Goal: Find contact information: Find contact information

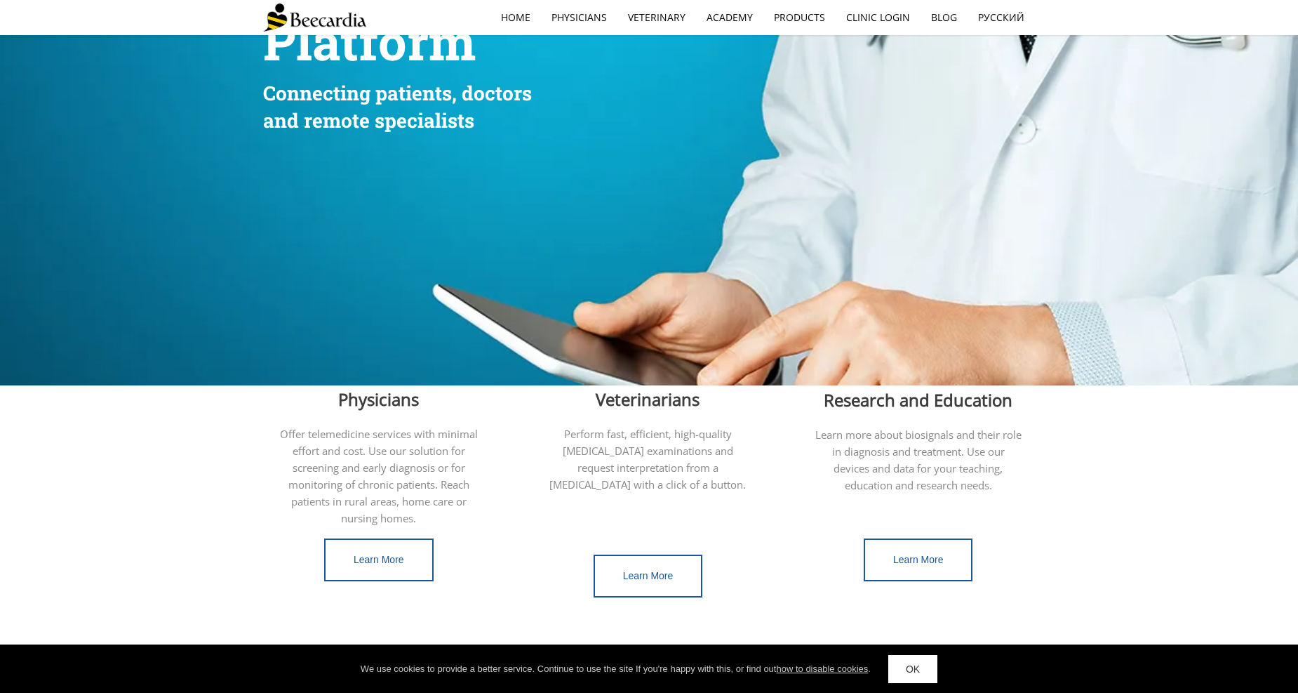
scroll to position [109, 0]
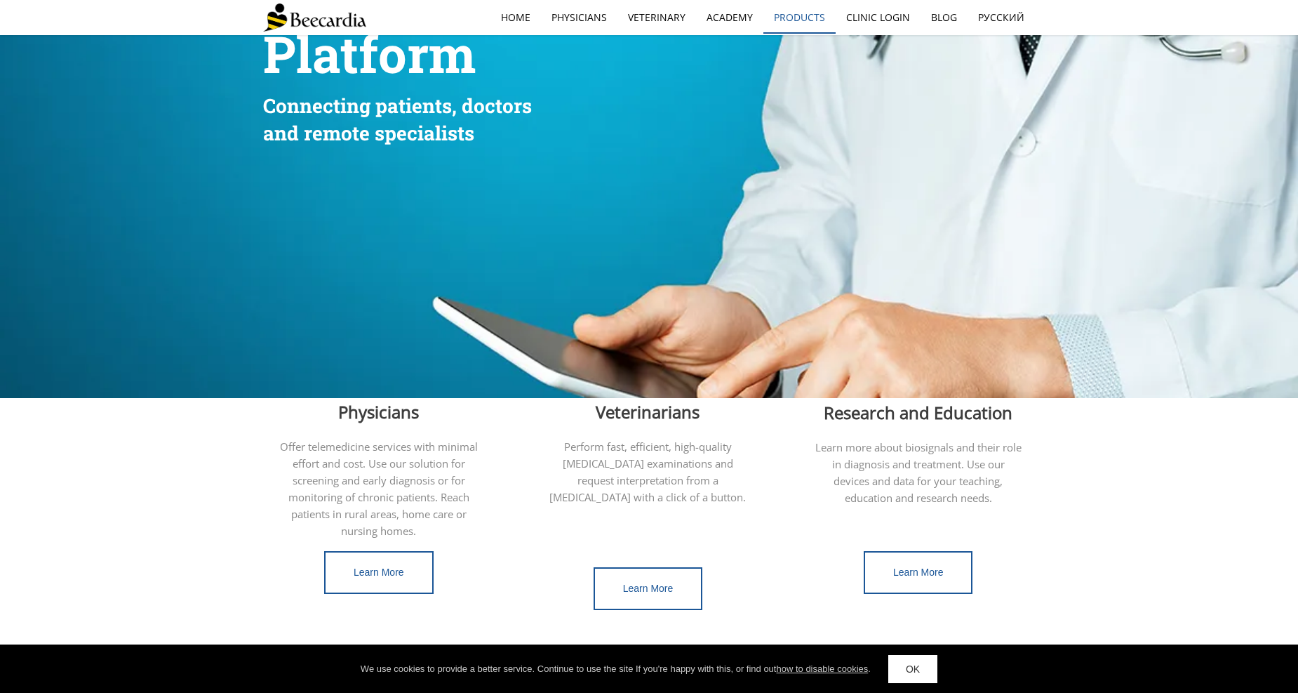
click at [801, 18] on link "Products" at bounding box center [800, 17] width 72 height 32
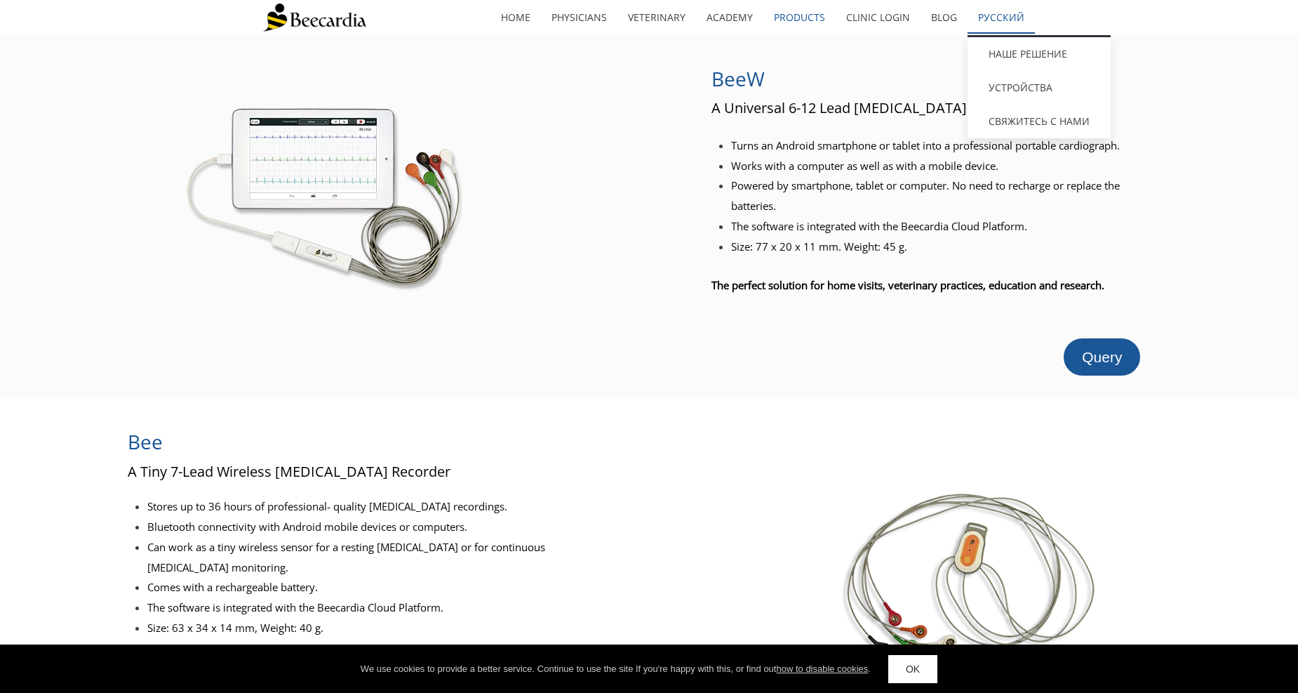
click at [1003, 18] on link "Русский" at bounding box center [1001, 17] width 67 height 32
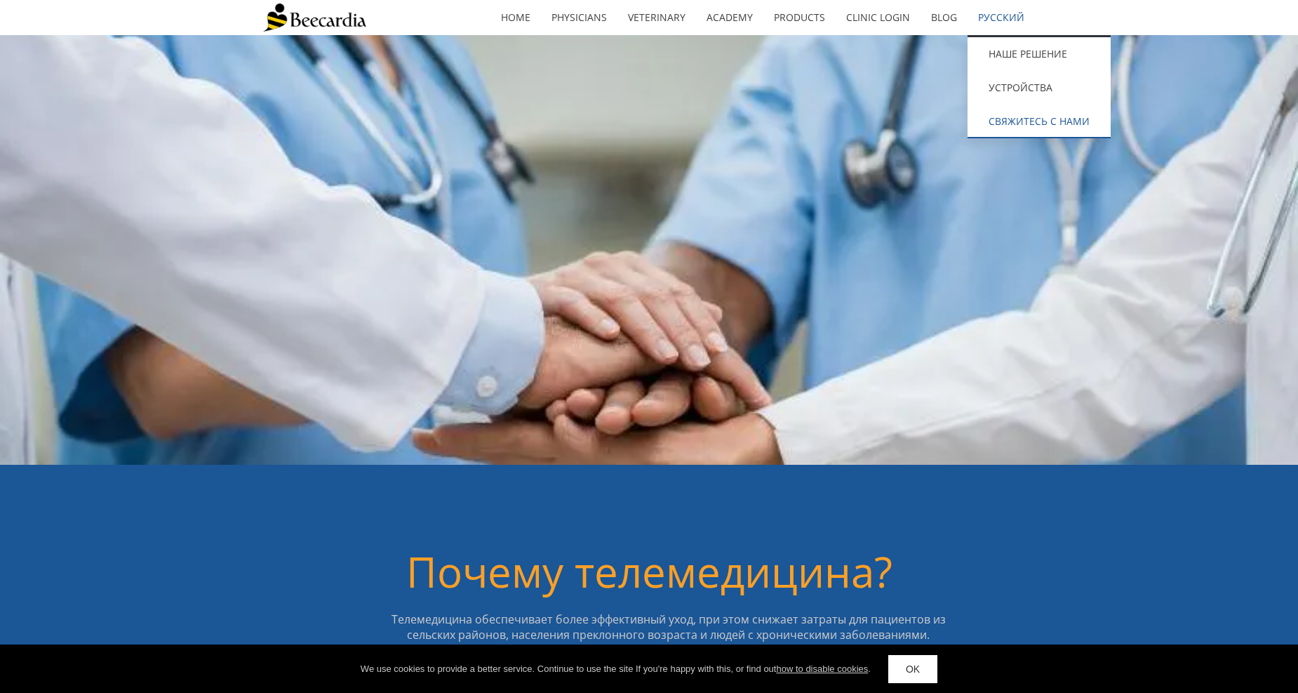
click at [1020, 118] on link "Свяжитесь с нами" at bounding box center [1039, 122] width 143 height 34
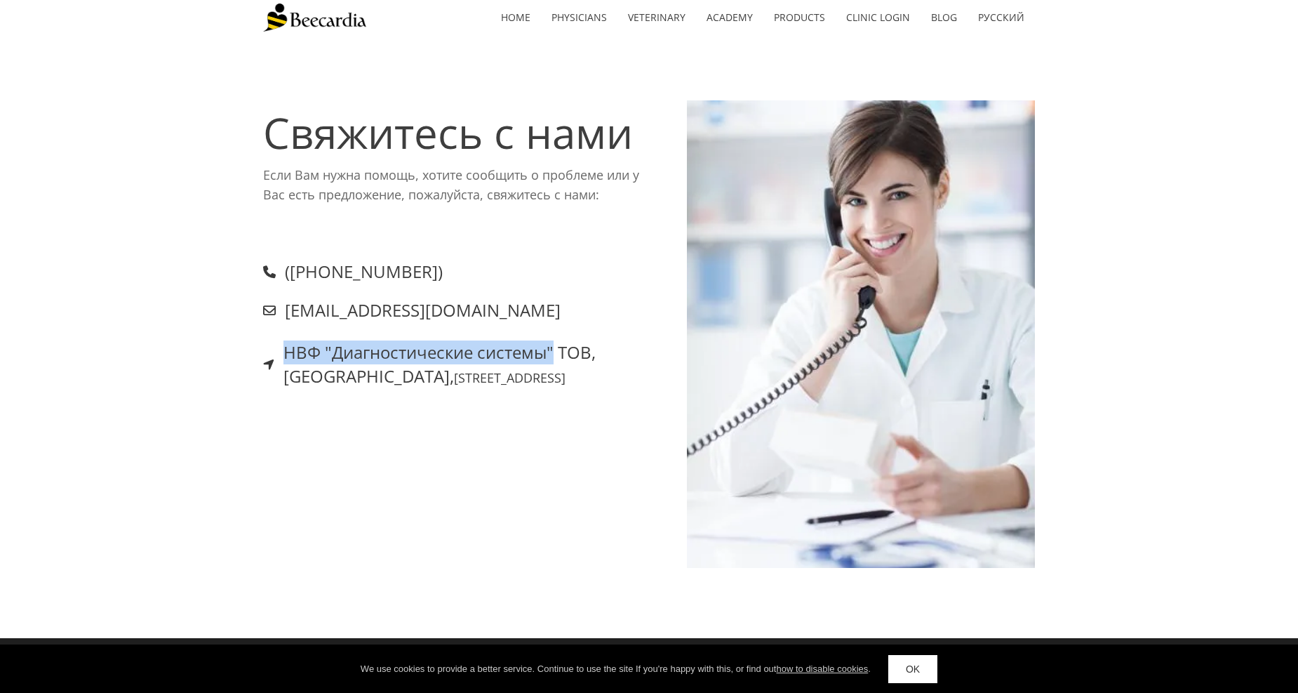
drag, startPoint x: 279, startPoint y: 347, endPoint x: 559, endPoint y: 345, distance: 280.0
click at [559, 345] on div "НВФ "Диагностические системы" ТОВ, [STREET_ADDRESS]" at bounding box center [460, 363] width 394 height 47
copy h4 "НВФ "Диагностические системы""
